Goal: Information Seeking & Learning: Learn about a topic

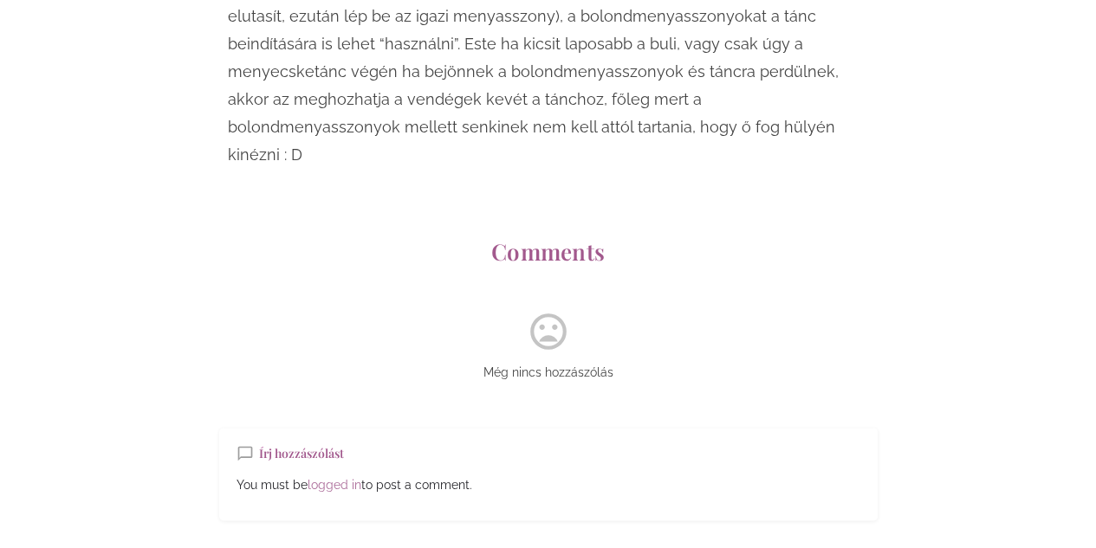
scroll to position [13861, 0]
